Goal: Obtain resource: Download file/media

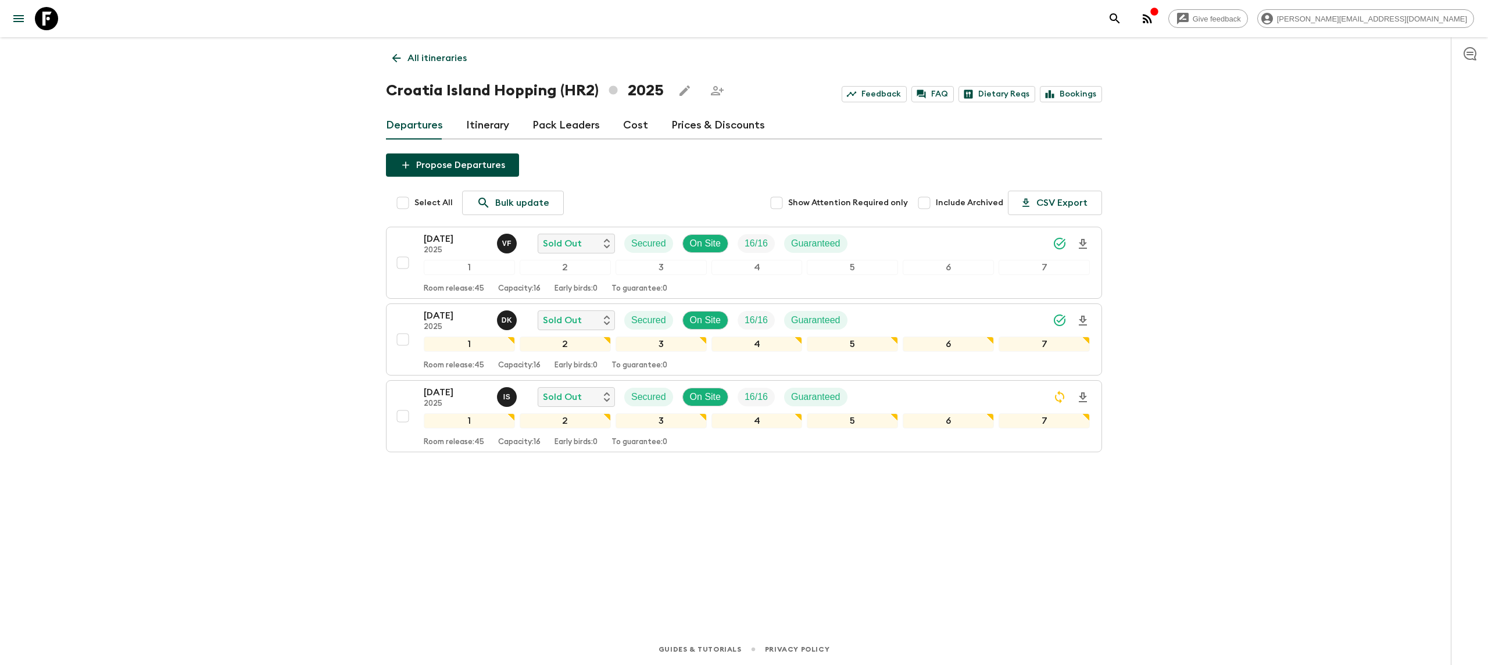
click at [50, 19] on icon at bounding box center [46, 18] width 23 height 23
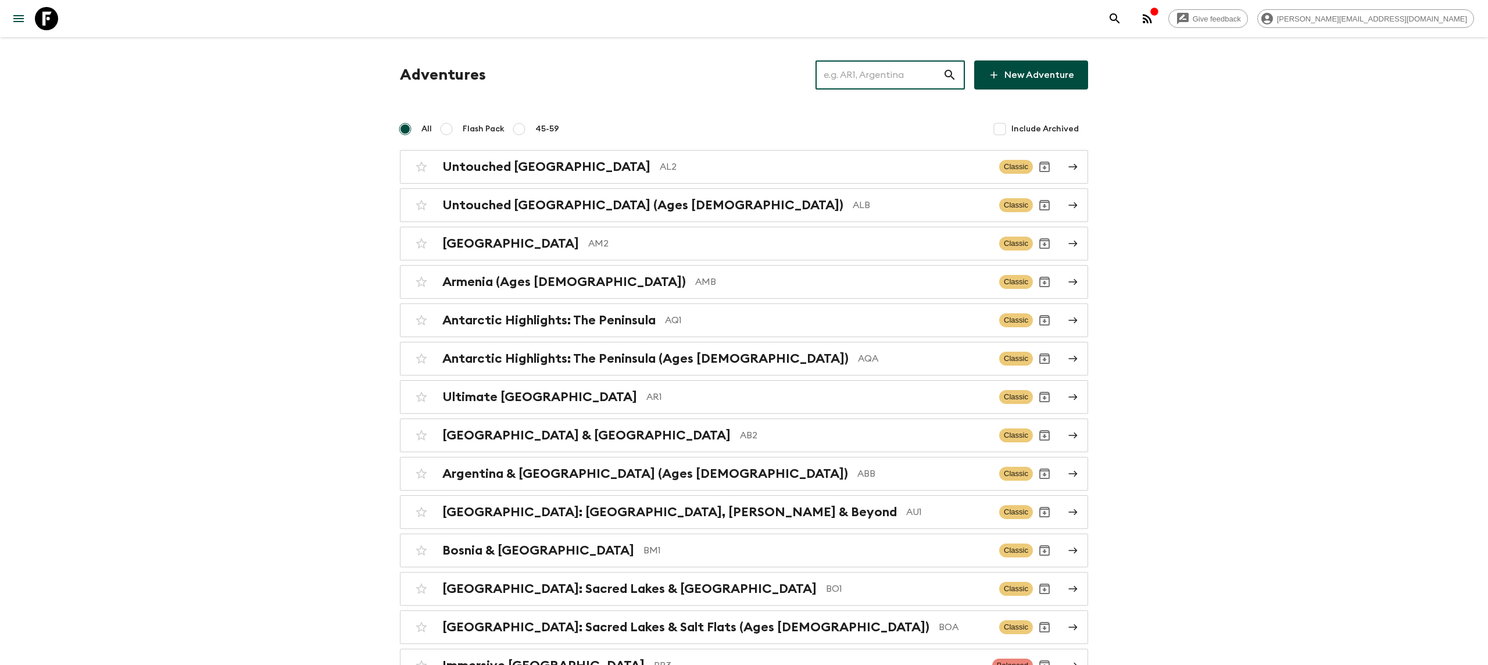
click at [891, 70] on input "text" at bounding box center [879, 75] width 127 height 33
click at [899, 83] on input "text" at bounding box center [879, 75] width 127 height 33
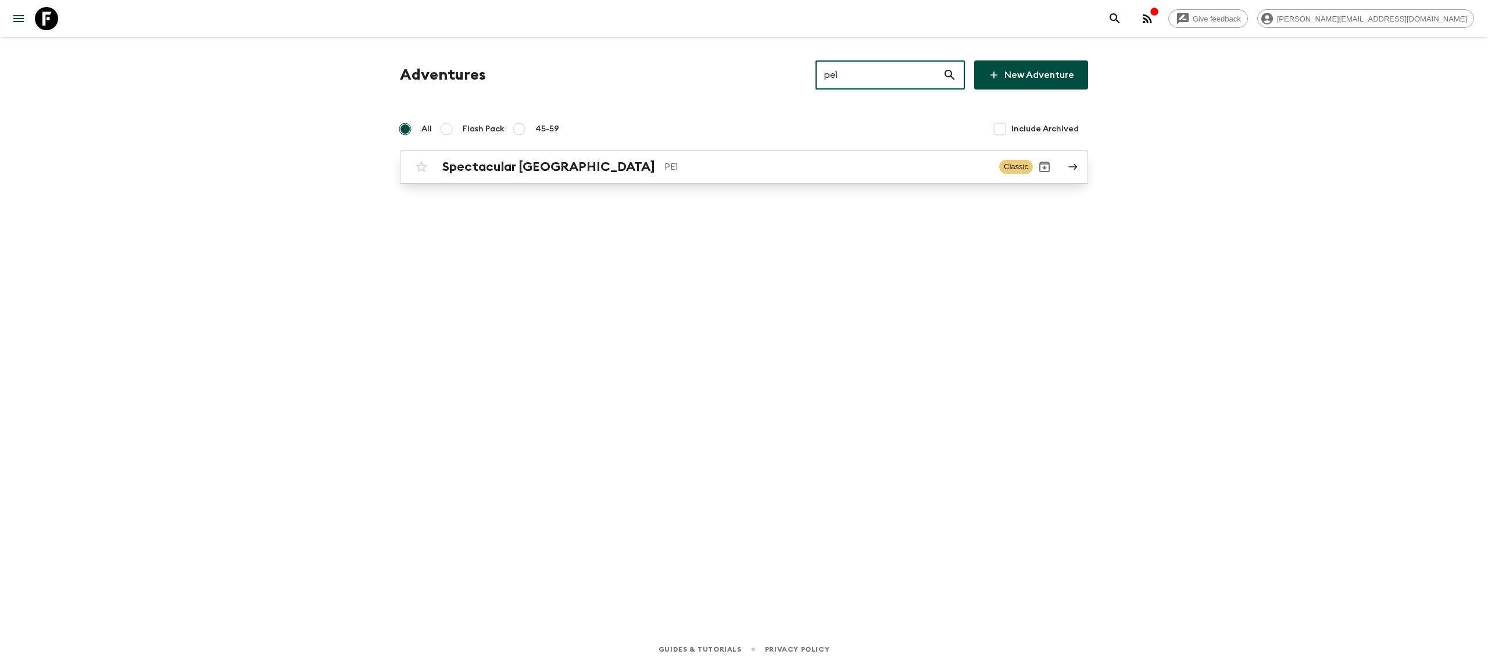
type input "pe1"
click at [664, 167] on p "PE1" at bounding box center [827, 167] width 326 height 14
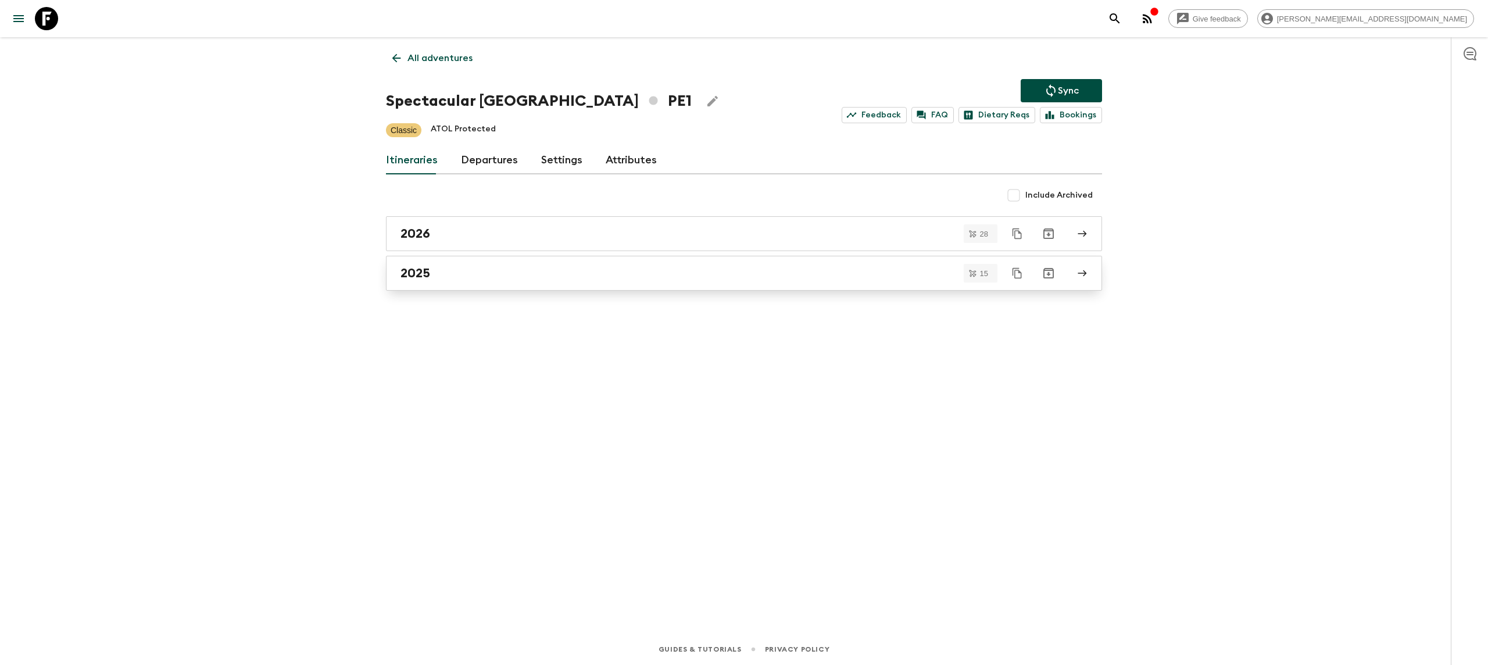
click at [568, 267] on div "2025" at bounding box center [733, 273] width 665 height 15
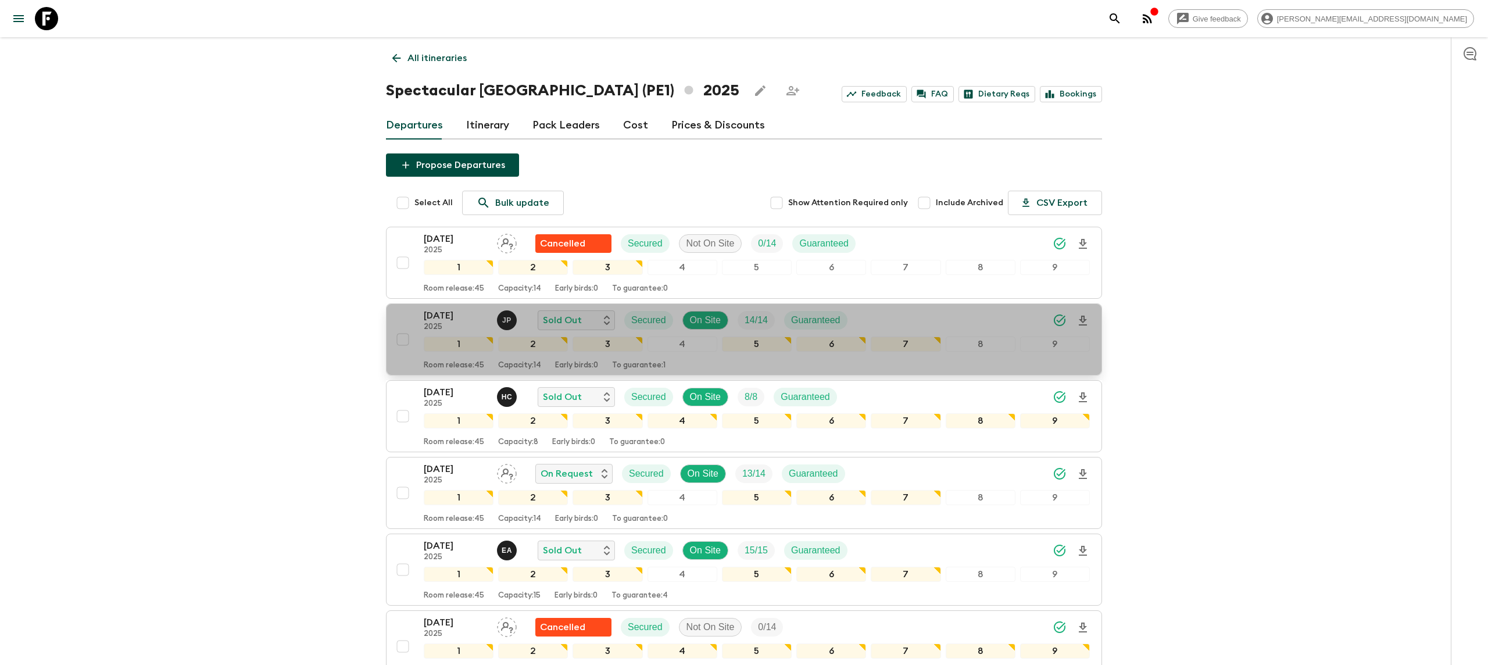
click at [1084, 321] on icon "Download Onboarding" at bounding box center [1083, 321] width 8 height 10
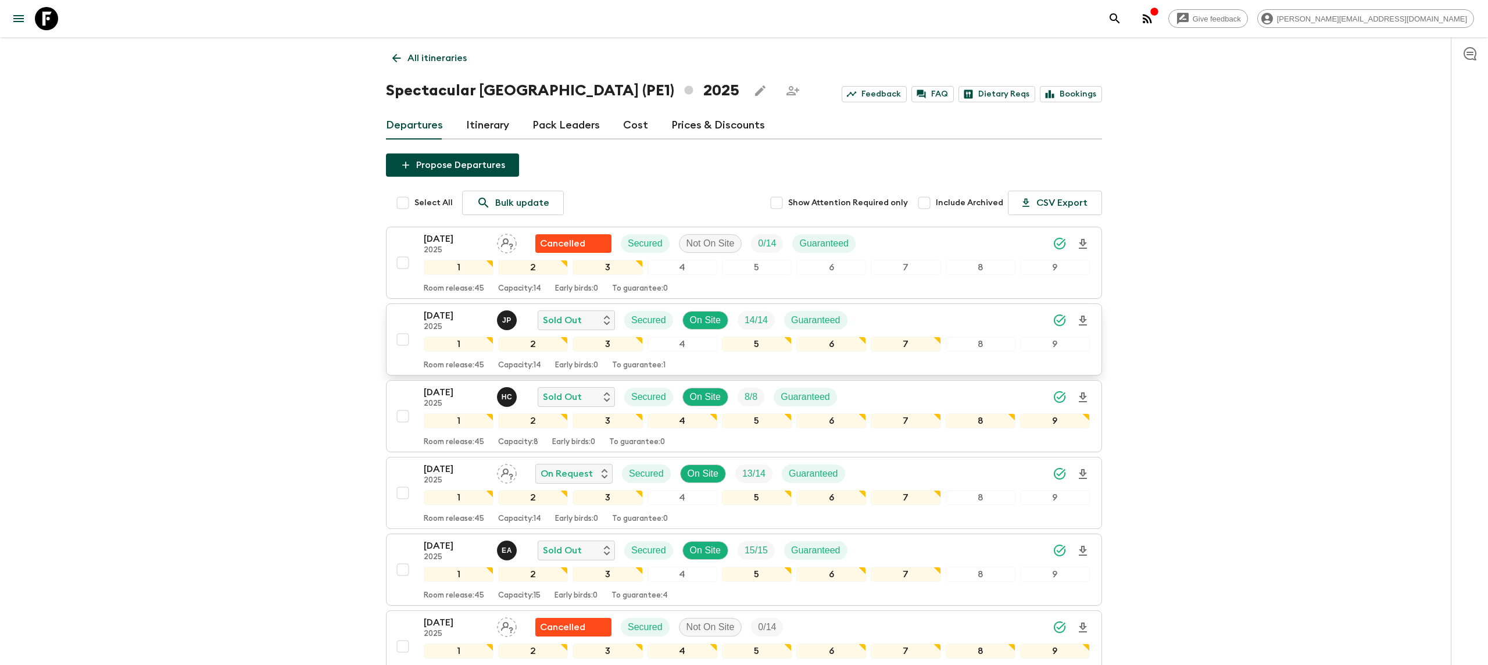
click at [39, 7] on icon at bounding box center [46, 18] width 23 height 23
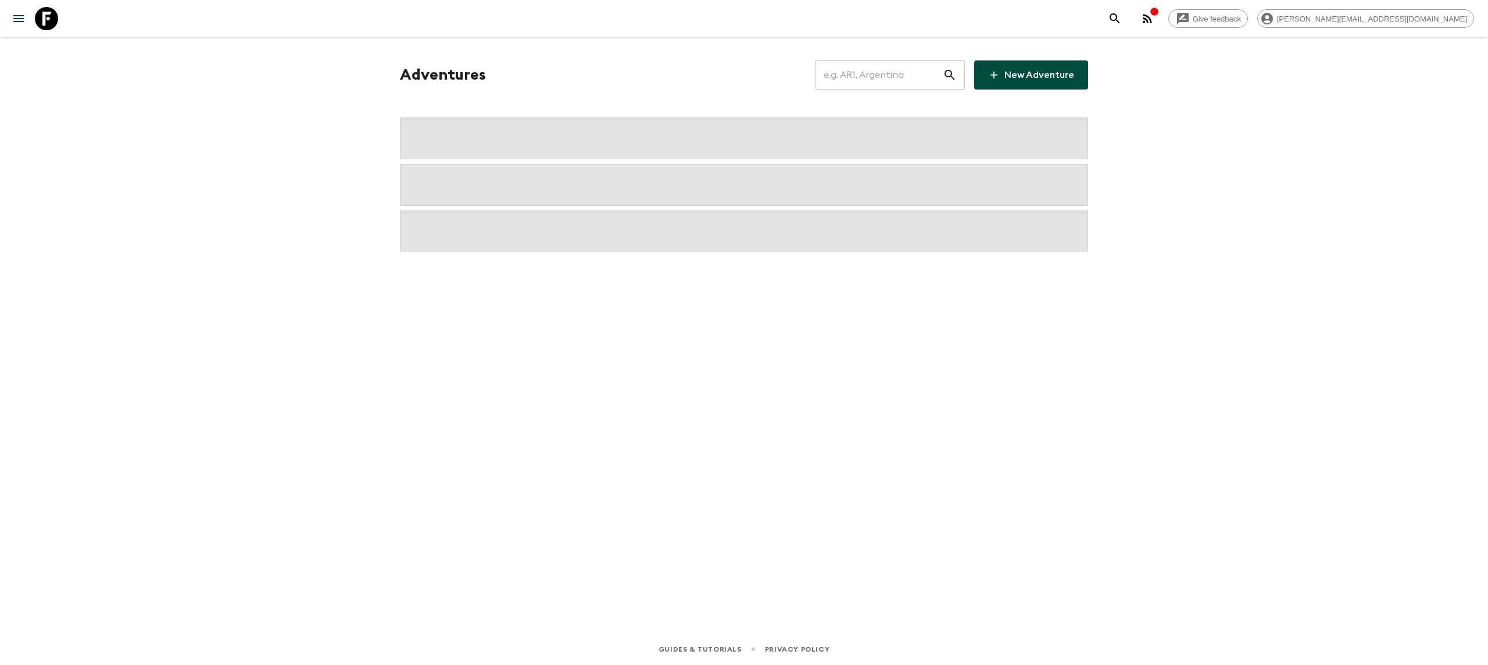
click at [895, 81] on input "text" at bounding box center [879, 75] width 127 height 33
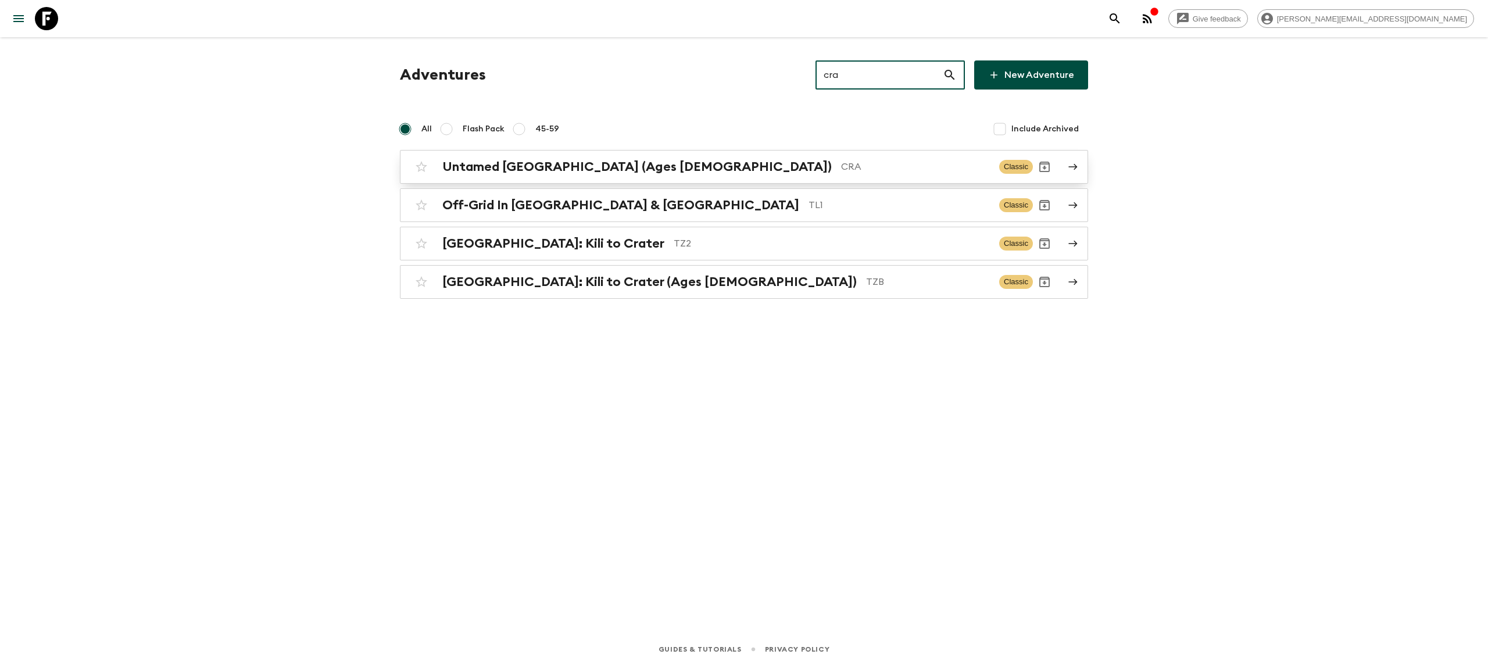
type input "cra"
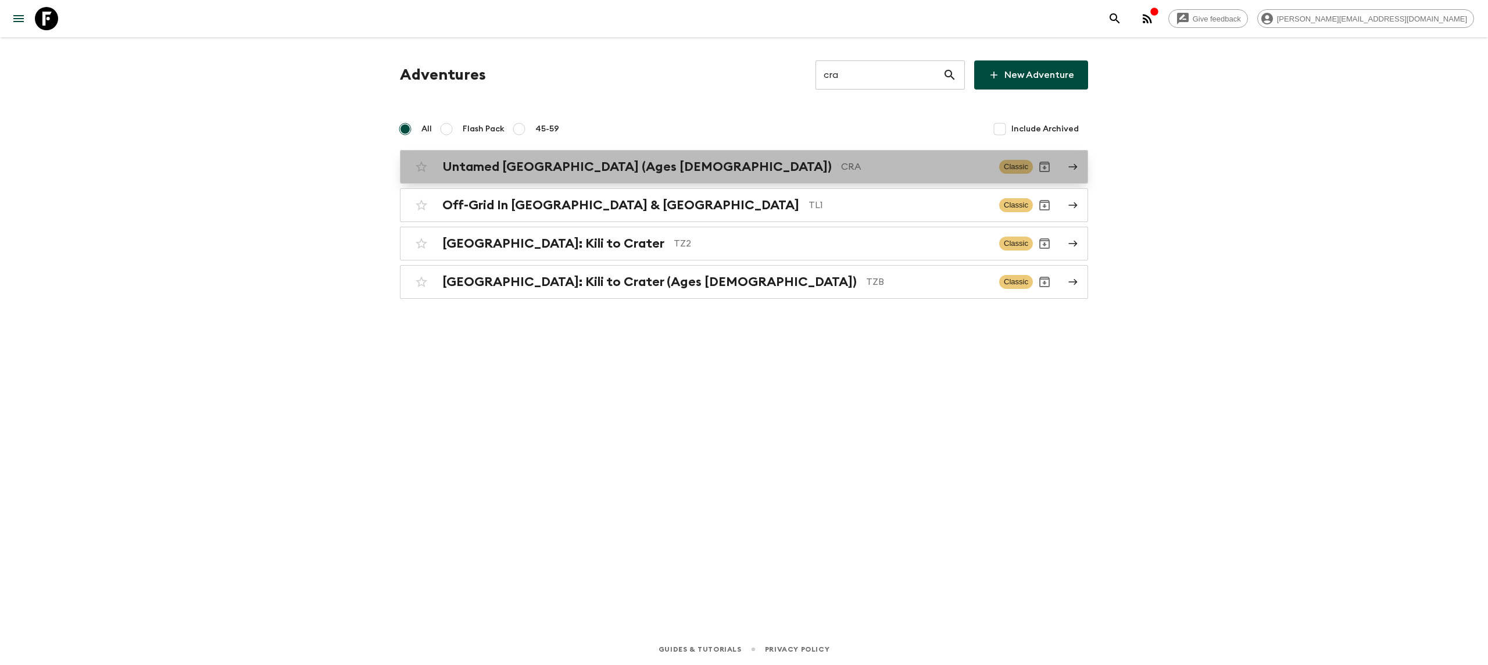
click at [534, 157] on div "Untamed [GEOGRAPHIC_DATA] (Ages [DEMOGRAPHIC_DATA]) CRA Classic" at bounding box center [721, 166] width 623 height 23
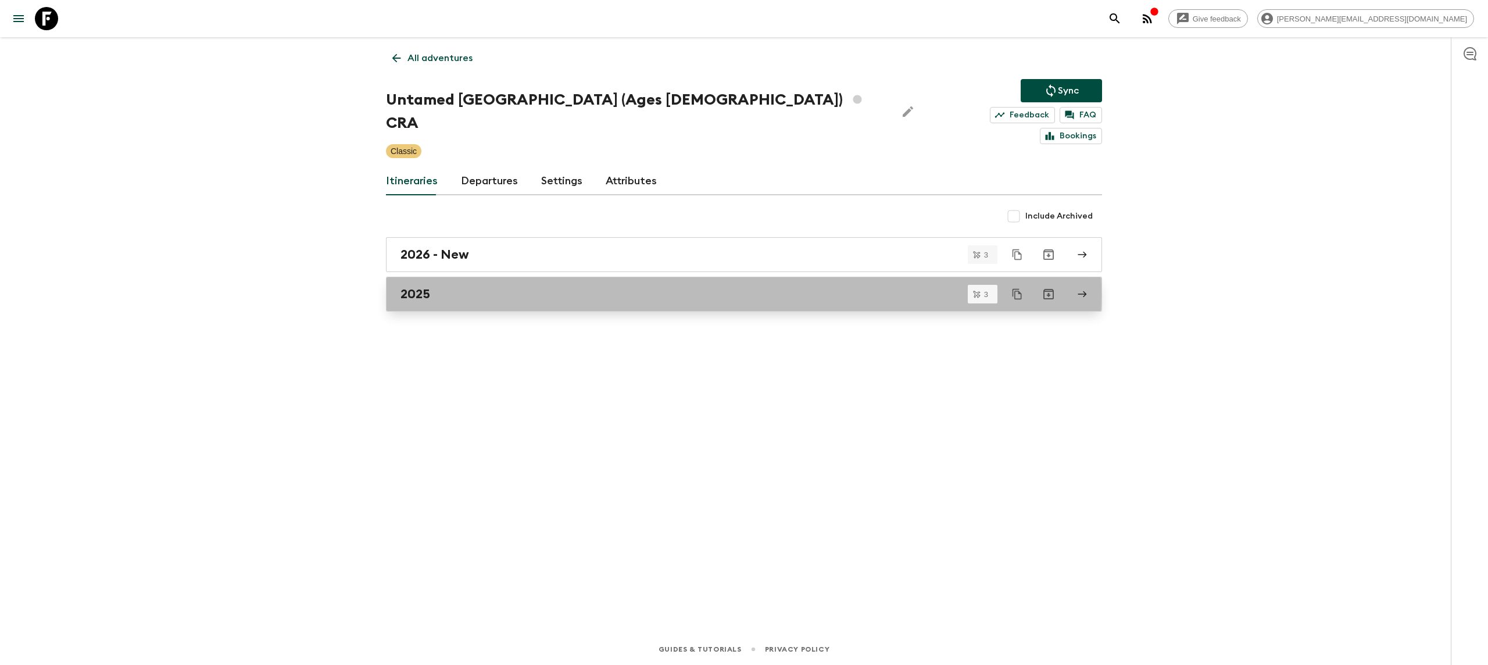
click at [465, 287] on div "2025" at bounding box center [733, 294] width 665 height 15
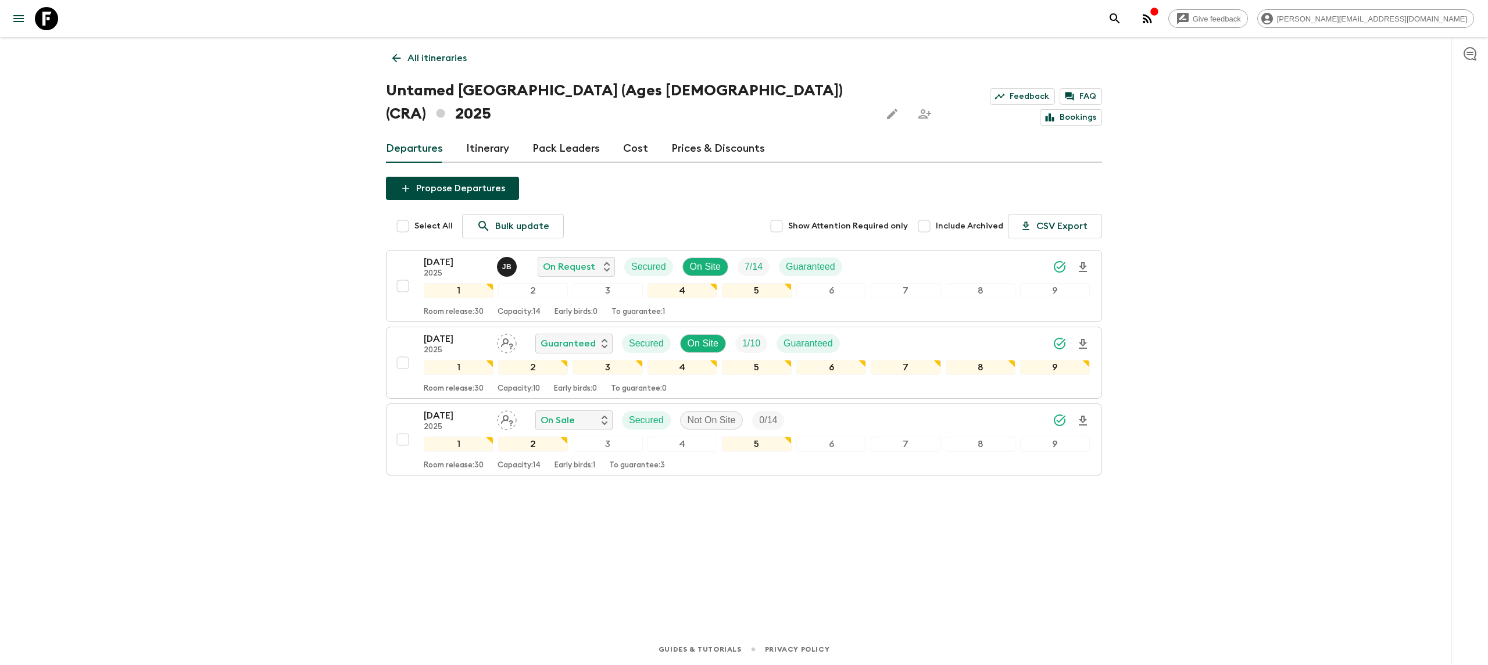
click at [843, 479] on div "Propose Departures Select All Bulk update Show Attention Required only Include …" at bounding box center [744, 340] width 716 height 327
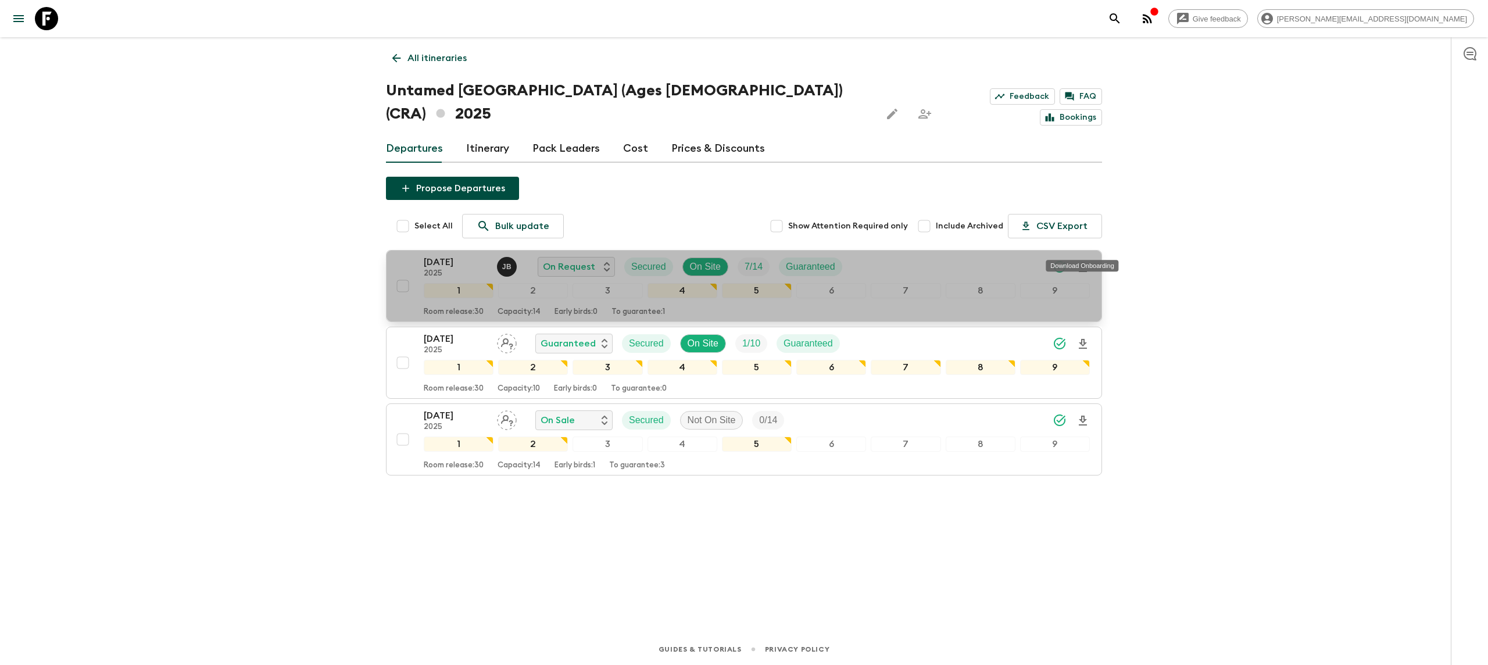
click at [1084, 262] on icon "Download Onboarding" at bounding box center [1083, 267] width 8 height 10
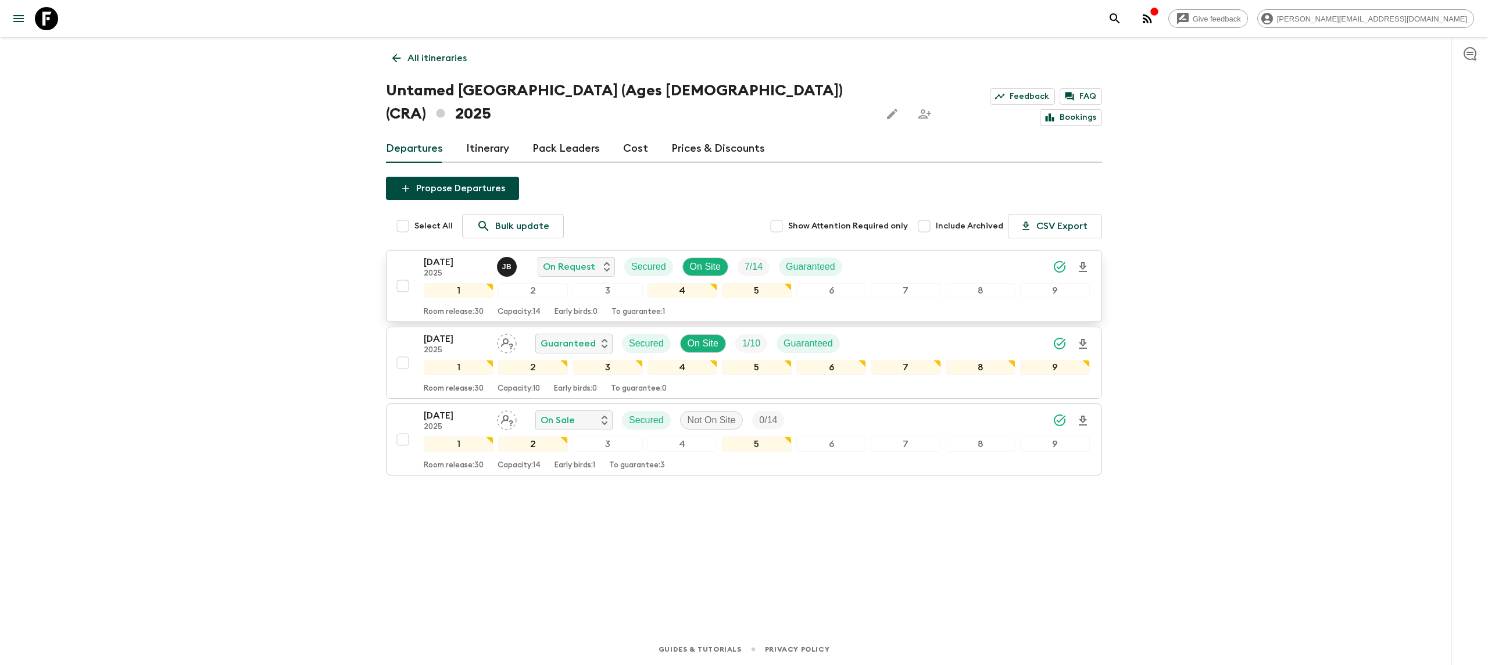
click at [41, 22] on icon at bounding box center [46, 18] width 23 height 23
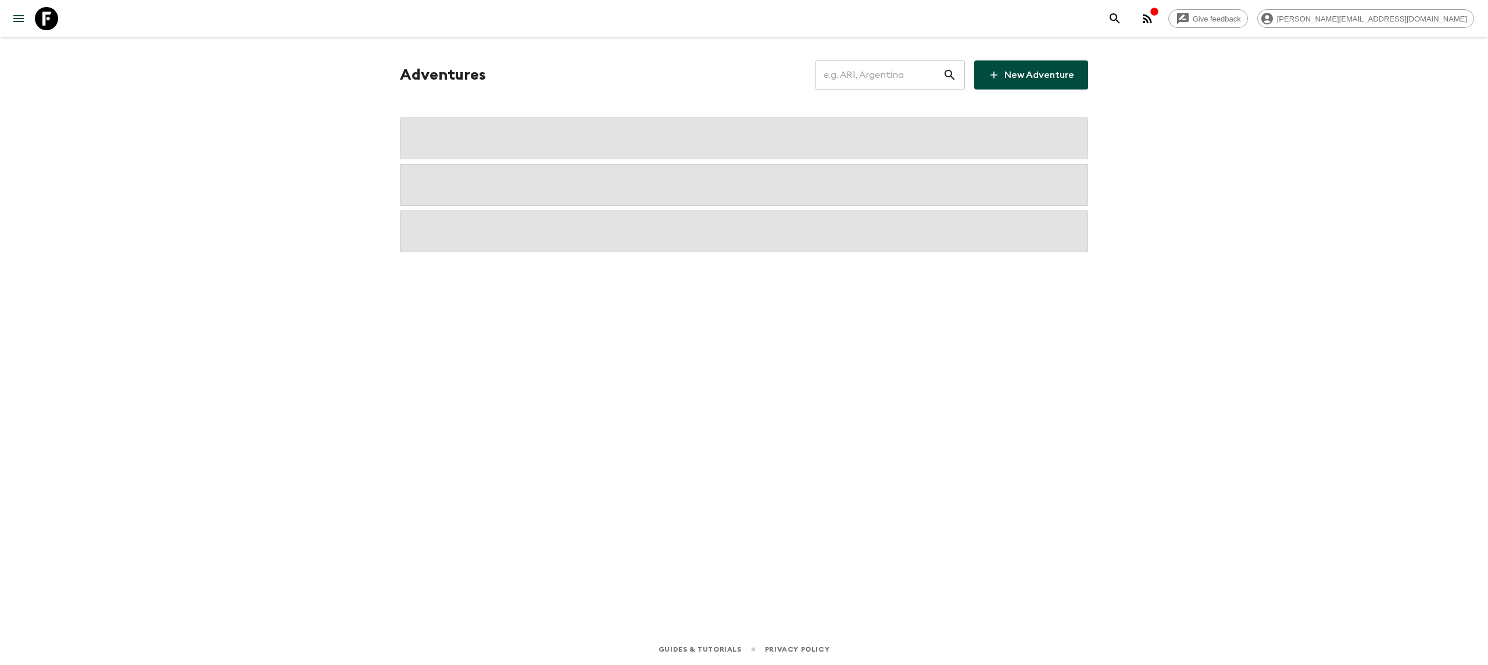
click at [927, 69] on input "text" at bounding box center [879, 75] width 127 height 33
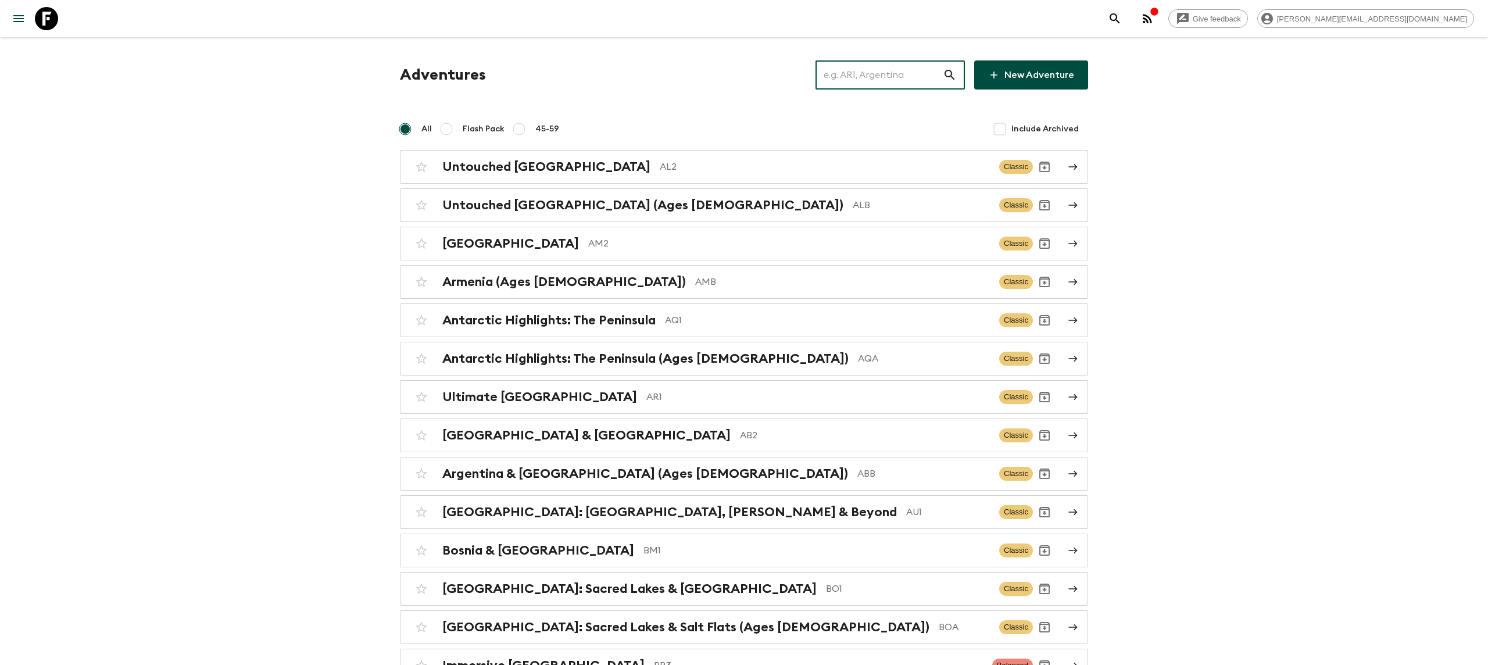
click at [870, 74] on input "text" at bounding box center [879, 75] width 127 height 33
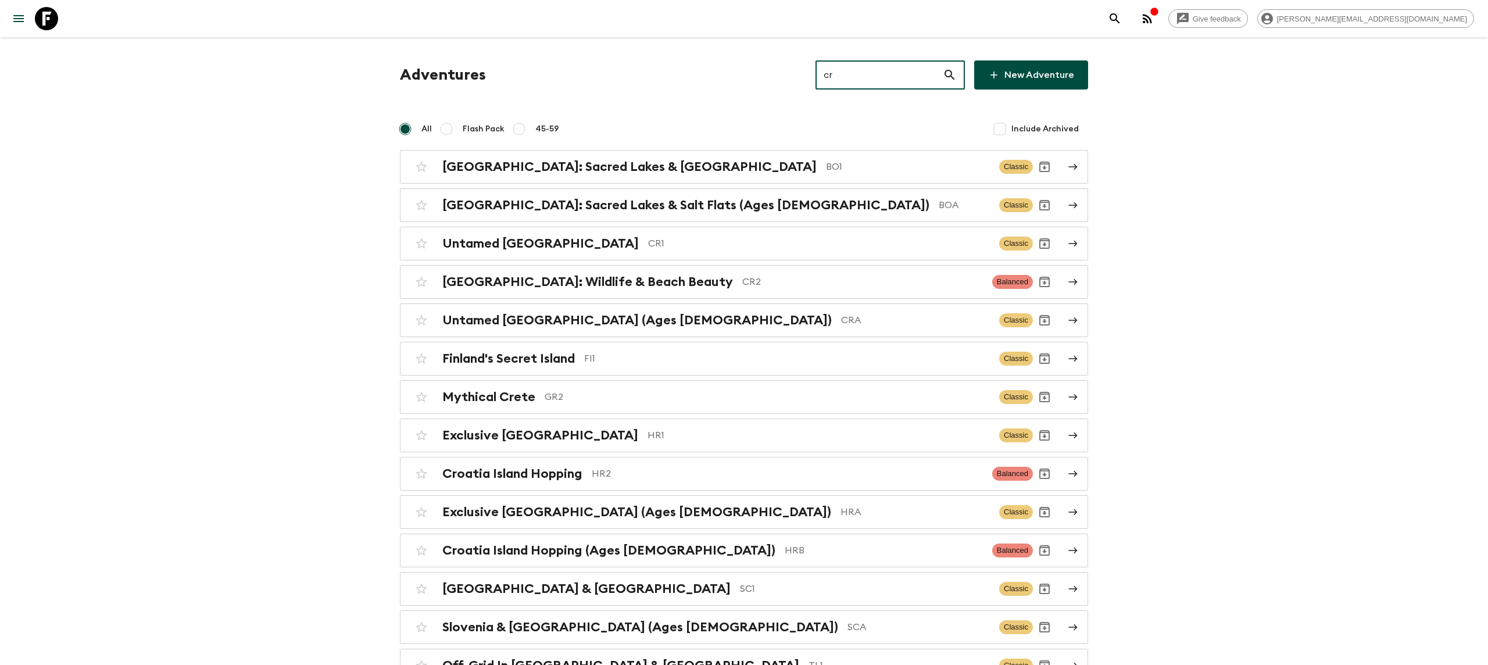
type input "cr2"
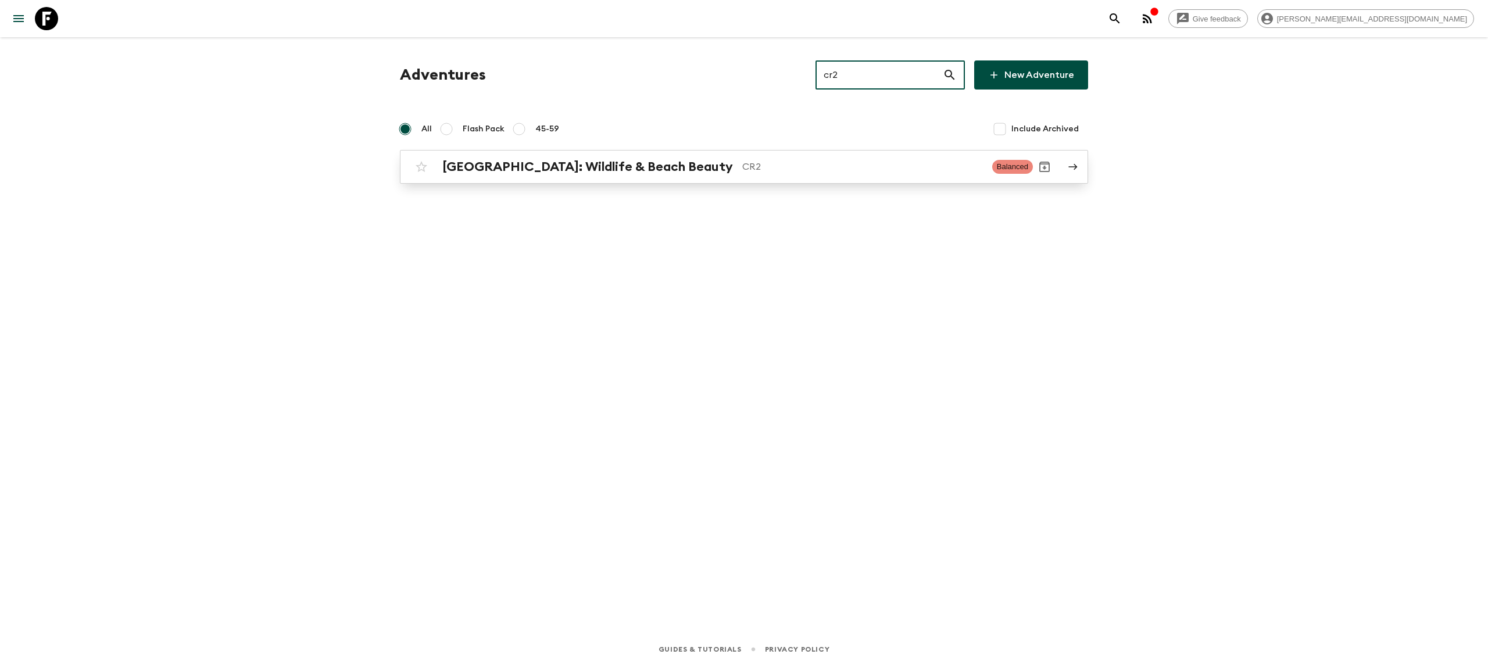
click at [591, 170] on h2 "[GEOGRAPHIC_DATA]: Wildlife & Beach Beauty" at bounding box center [587, 166] width 291 height 15
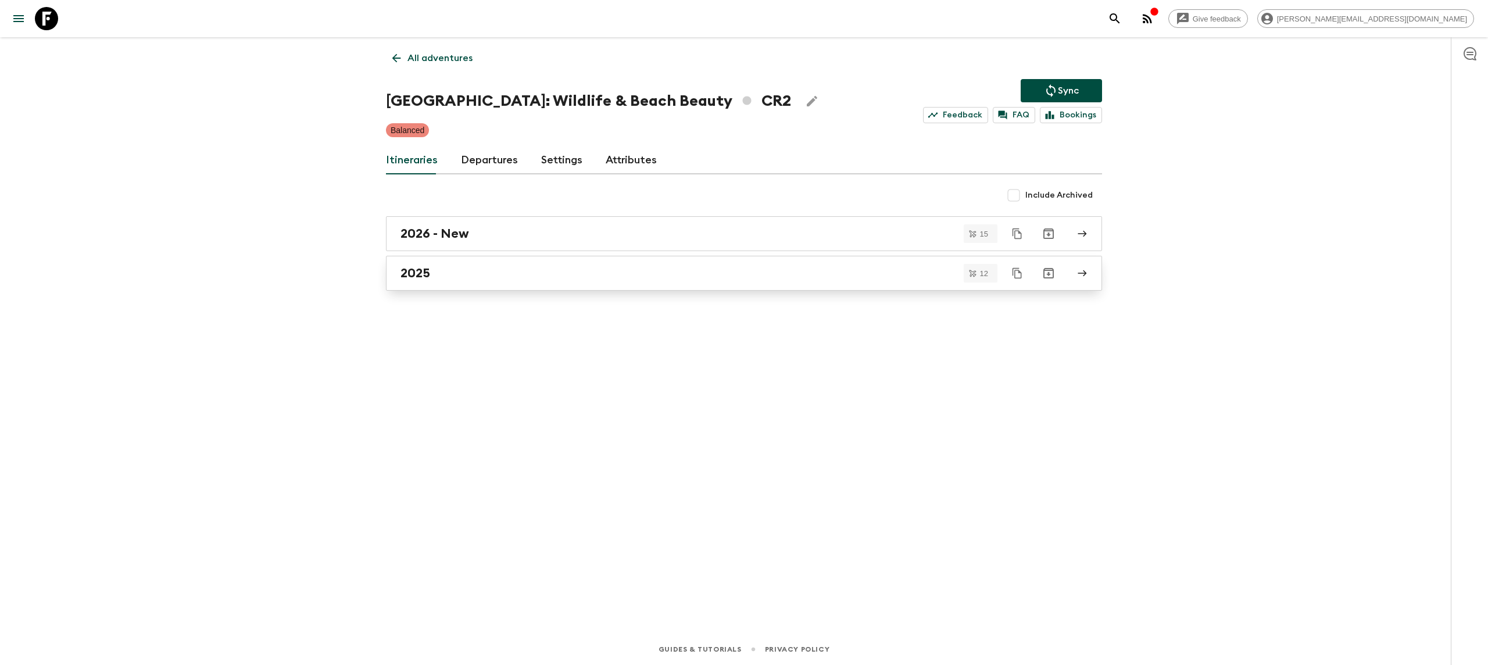
click at [471, 272] on div "2025" at bounding box center [733, 273] width 665 height 15
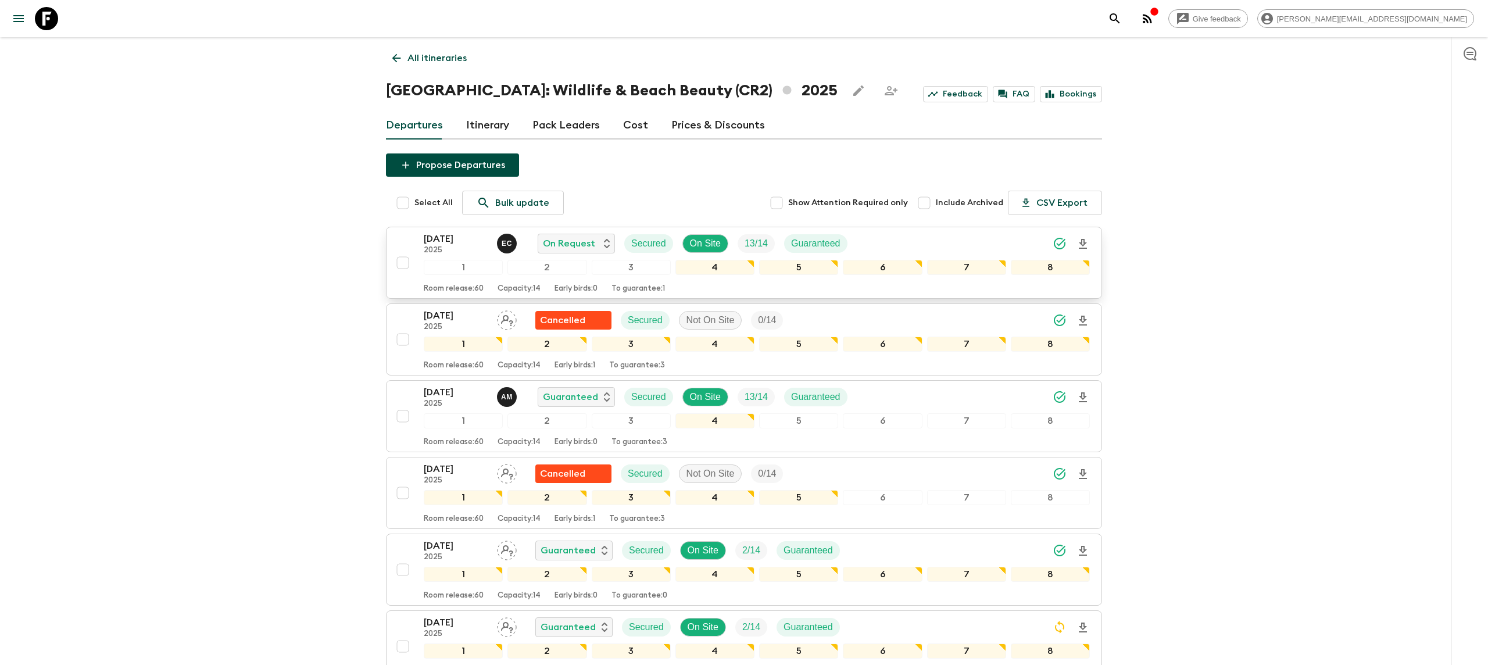
click at [1081, 238] on icon "Download Onboarding" at bounding box center [1083, 244] width 14 height 14
click at [47, 19] on icon at bounding box center [46, 18] width 23 height 23
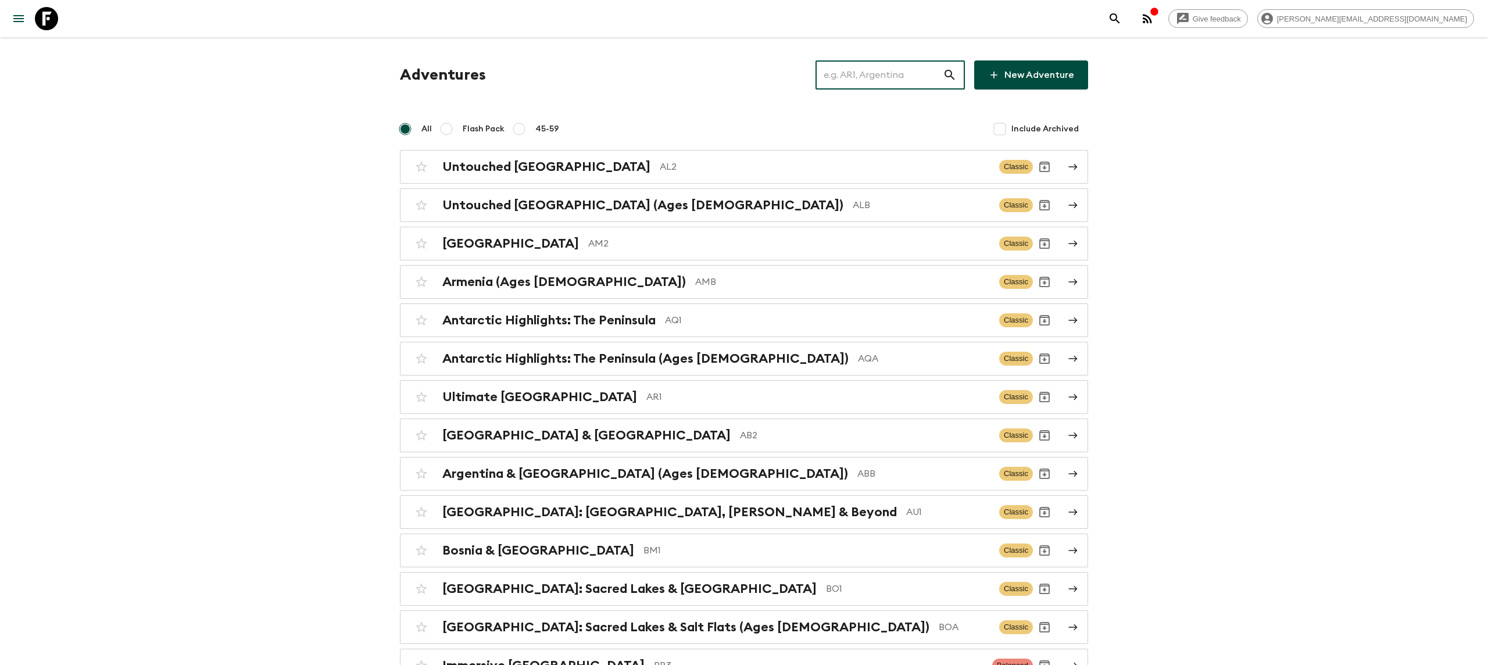
click at [876, 90] on input "text" at bounding box center [879, 75] width 127 height 33
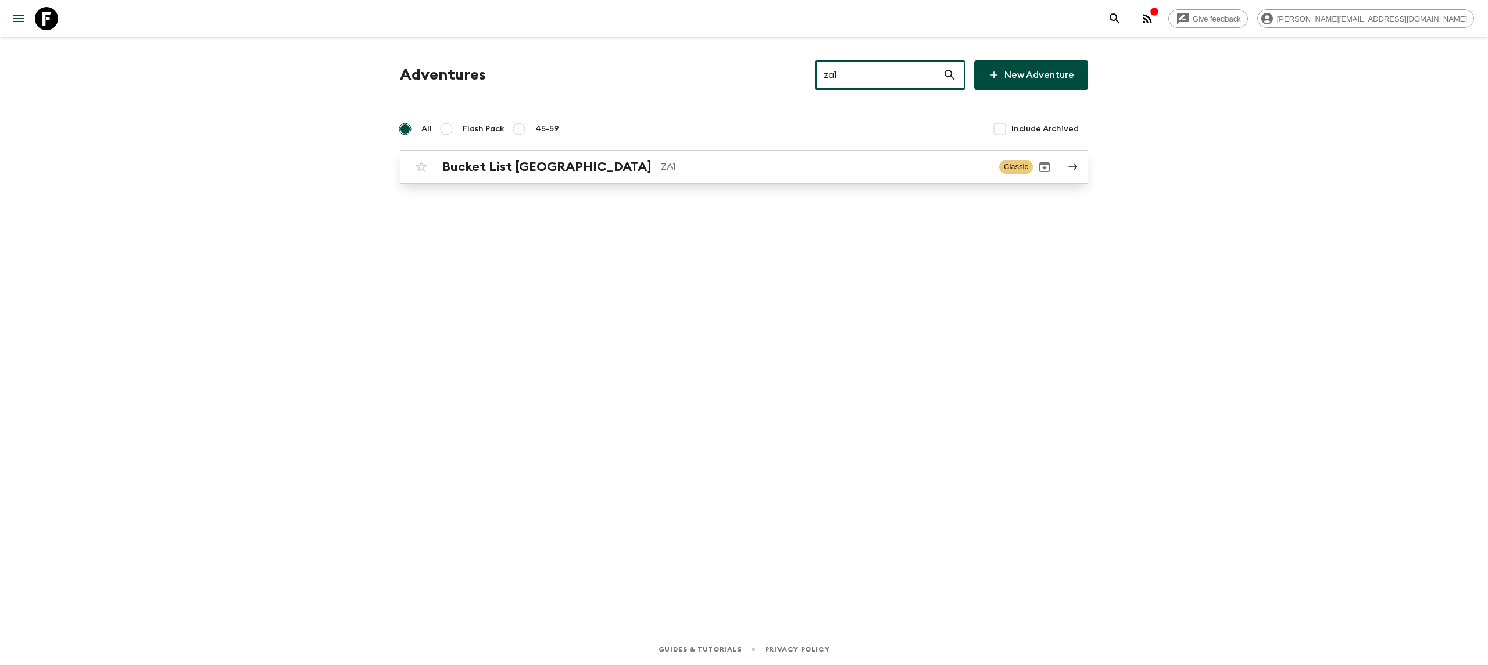
type input "za1"
click at [585, 177] on div "Bucket List [GEOGRAPHIC_DATA] ZA1 Classic" at bounding box center [721, 166] width 623 height 23
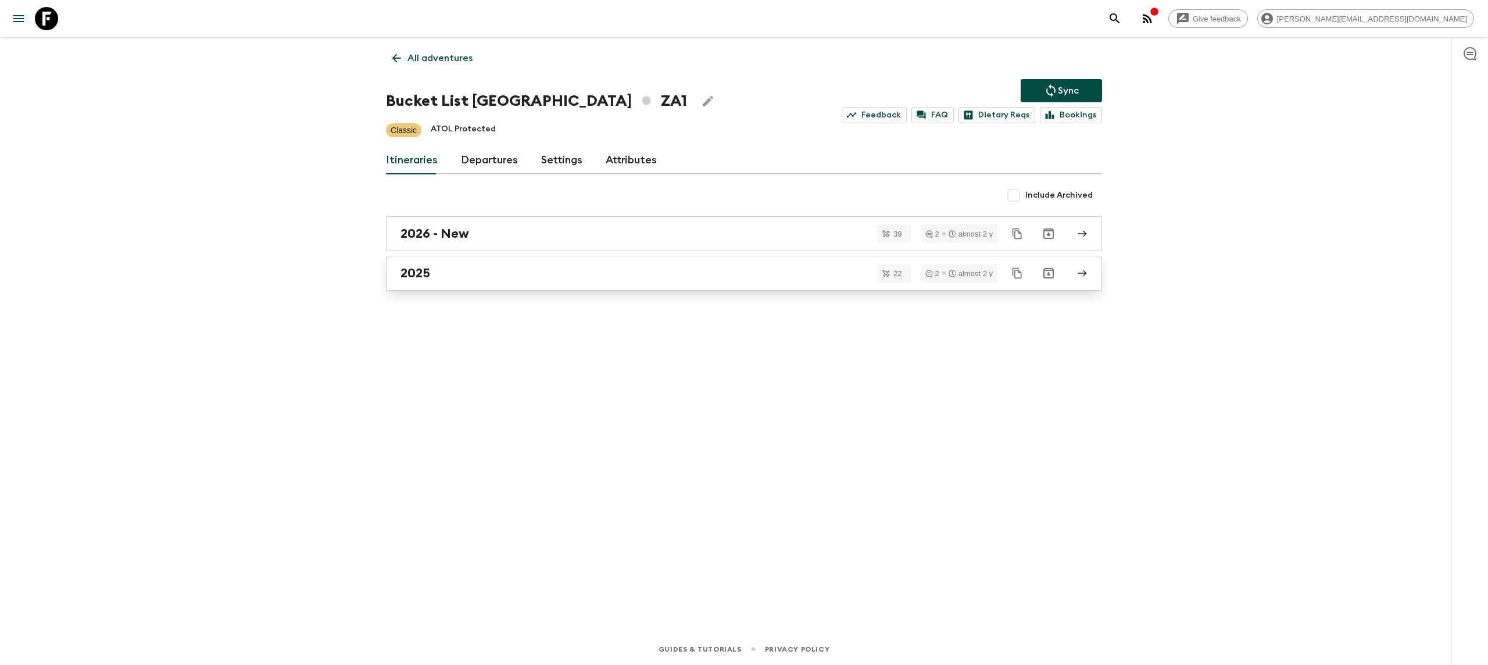
click at [434, 276] on div "2025" at bounding box center [733, 273] width 665 height 15
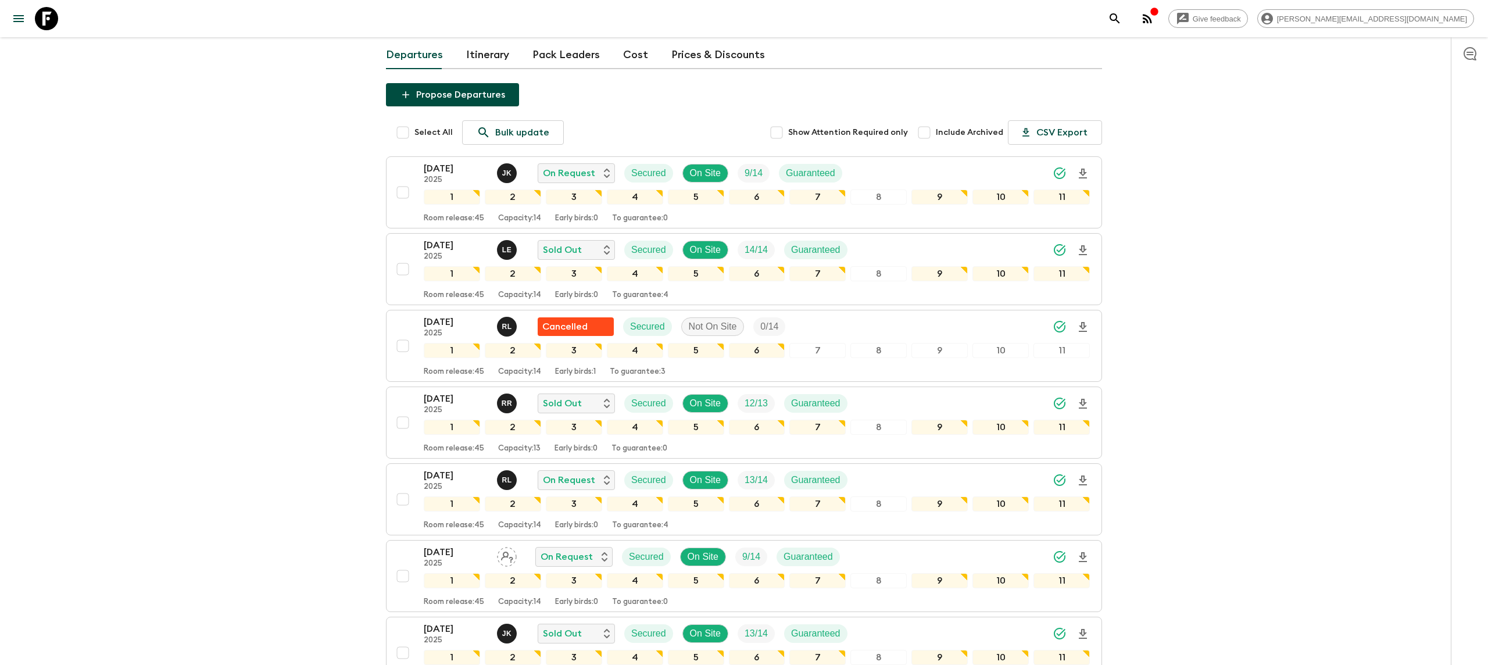
scroll to position [128, 0]
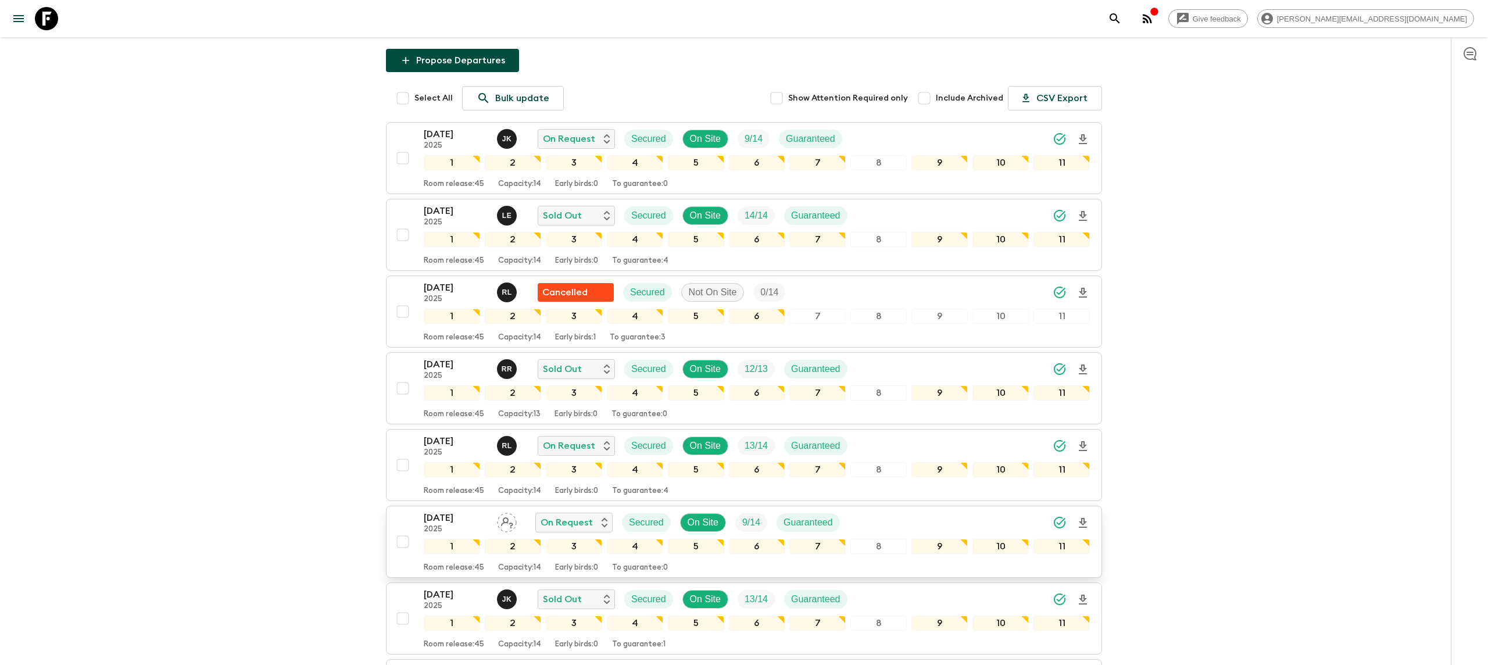
click at [1081, 518] on icon "Download Onboarding" at bounding box center [1083, 523] width 8 height 10
